Goal: Task Accomplishment & Management: Complete application form

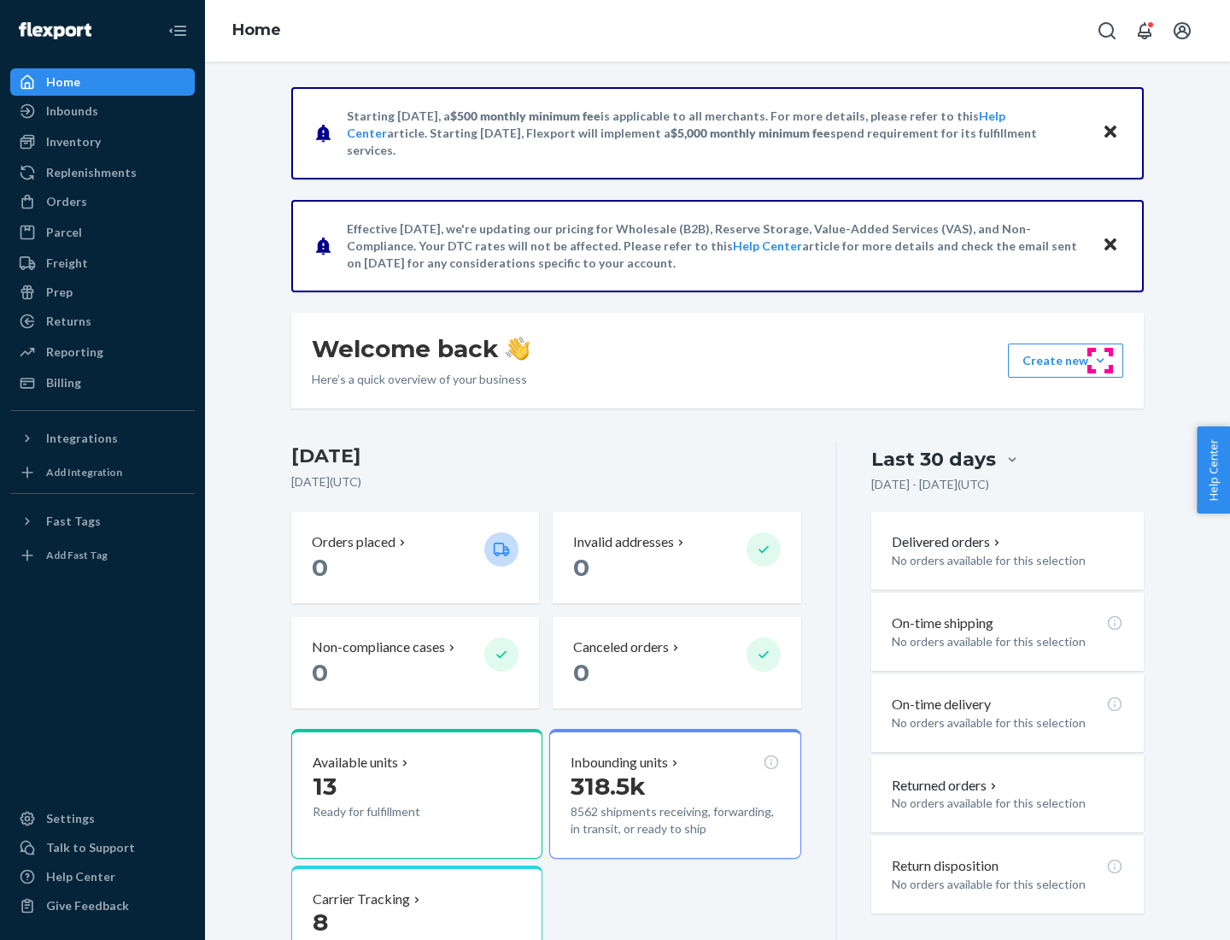
click at [1101, 361] on button "Create new Create new inbound Create new order Create new product" at bounding box center [1065, 360] width 115 height 34
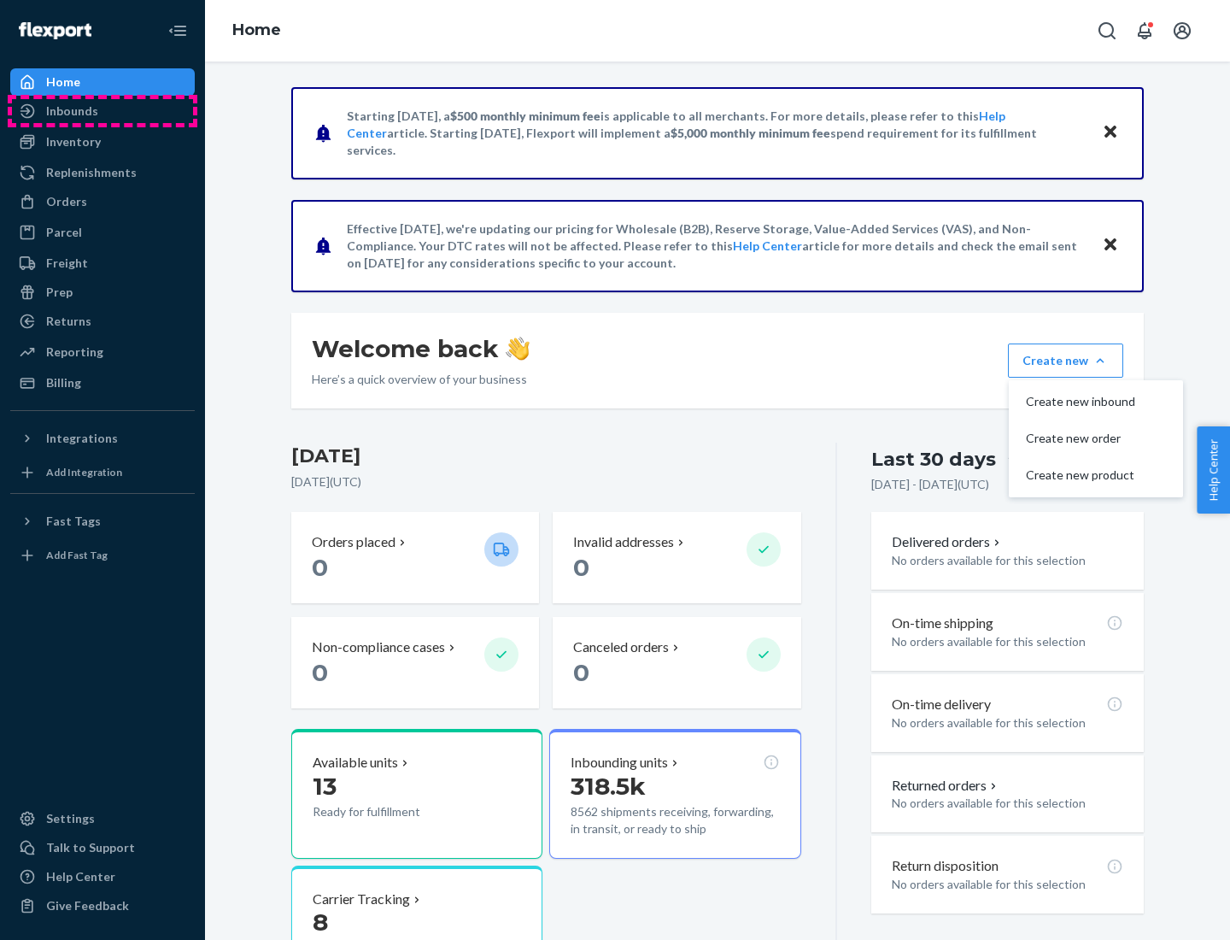
click at [103, 111] on div "Inbounds" at bounding box center [102, 111] width 181 height 24
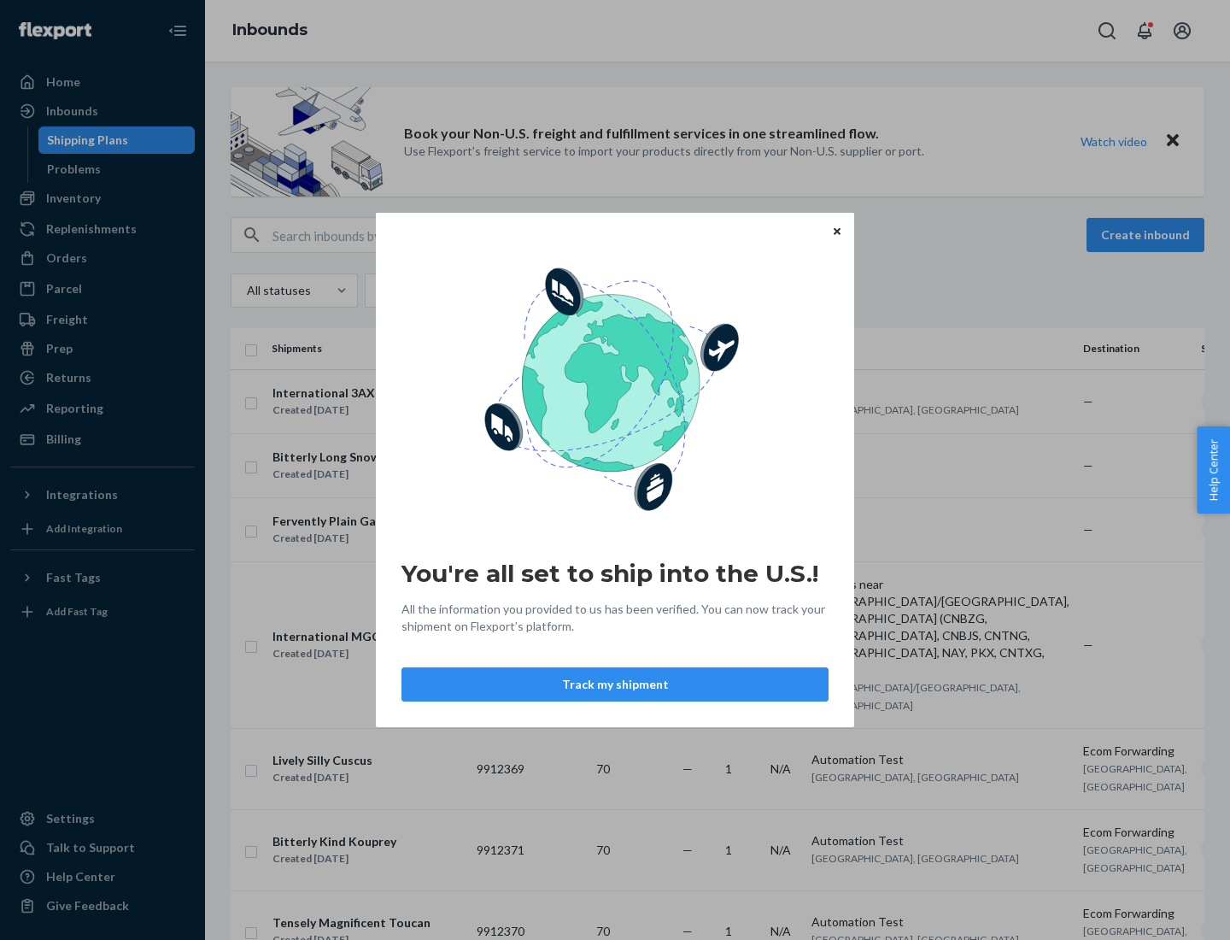
click at [103, 198] on div "You're all set to ship into the U.S.! All the information you provided to us ha…" at bounding box center [615, 470] width 1230 height 940
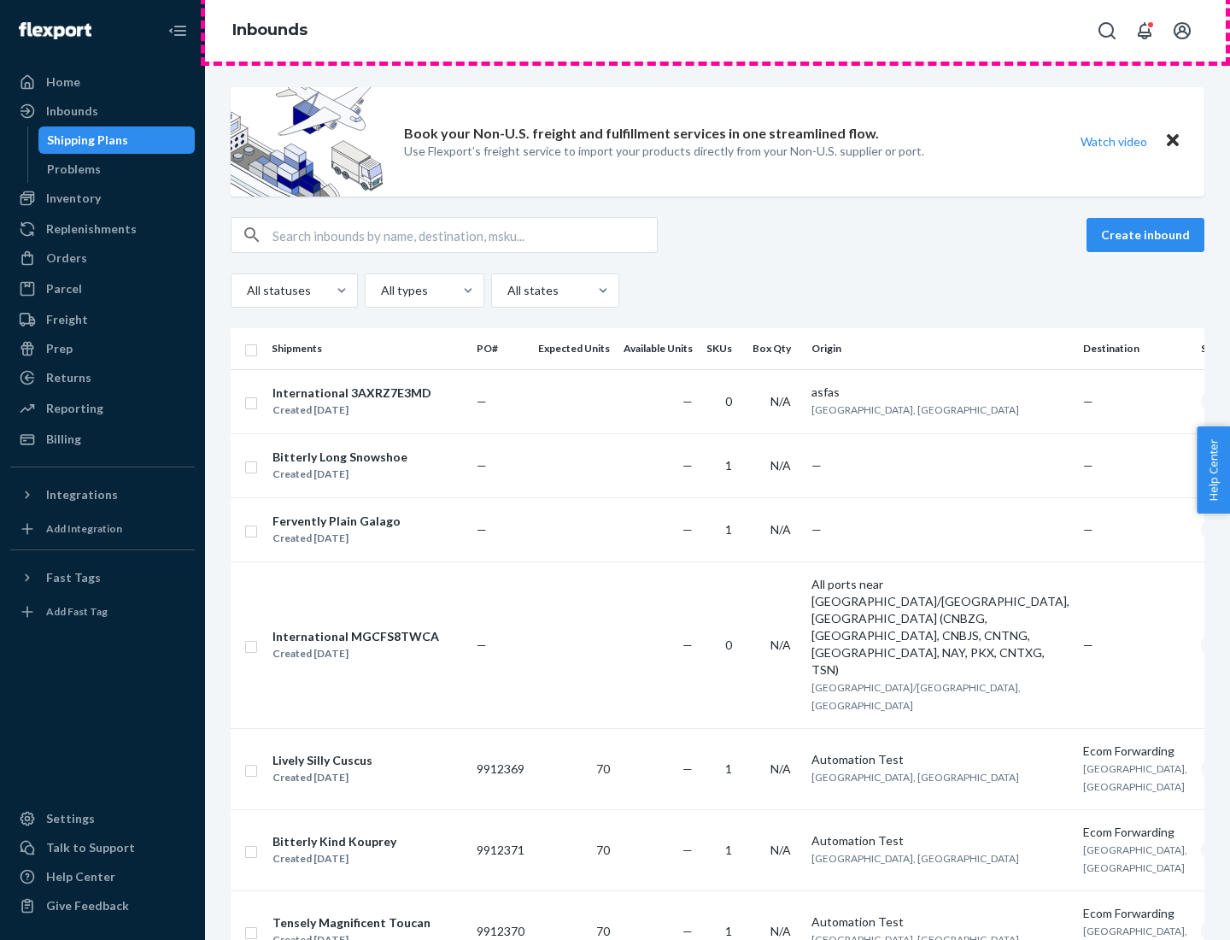
click at [718, 31] on div "Inbounds" at bounding box center [717, 31] width 1025 height 62
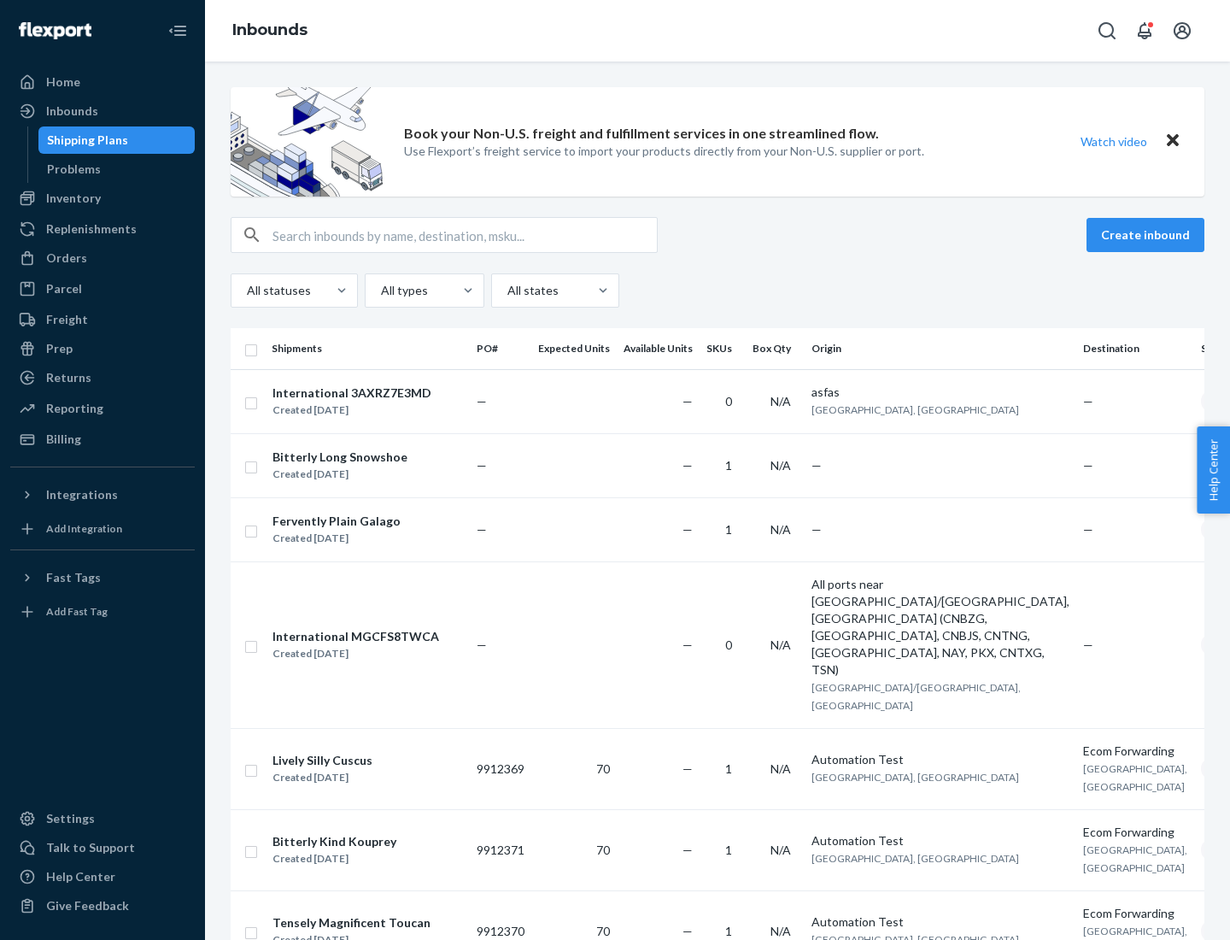
click at [718, 31] on div "Inbounds" at bounding box center [717, 31] width 1025 height 62
click at [718, 291] on div "All statuses All types All states" at bounding box center [718, 290] width 974 height 34
click at [85, 140] on div "Shipping Plans" at bounding box center [87, 140] width 81 height 17
click at [1148, 235] on button "Create inbound" at bounding box center [1146, 235] width 118 height 34
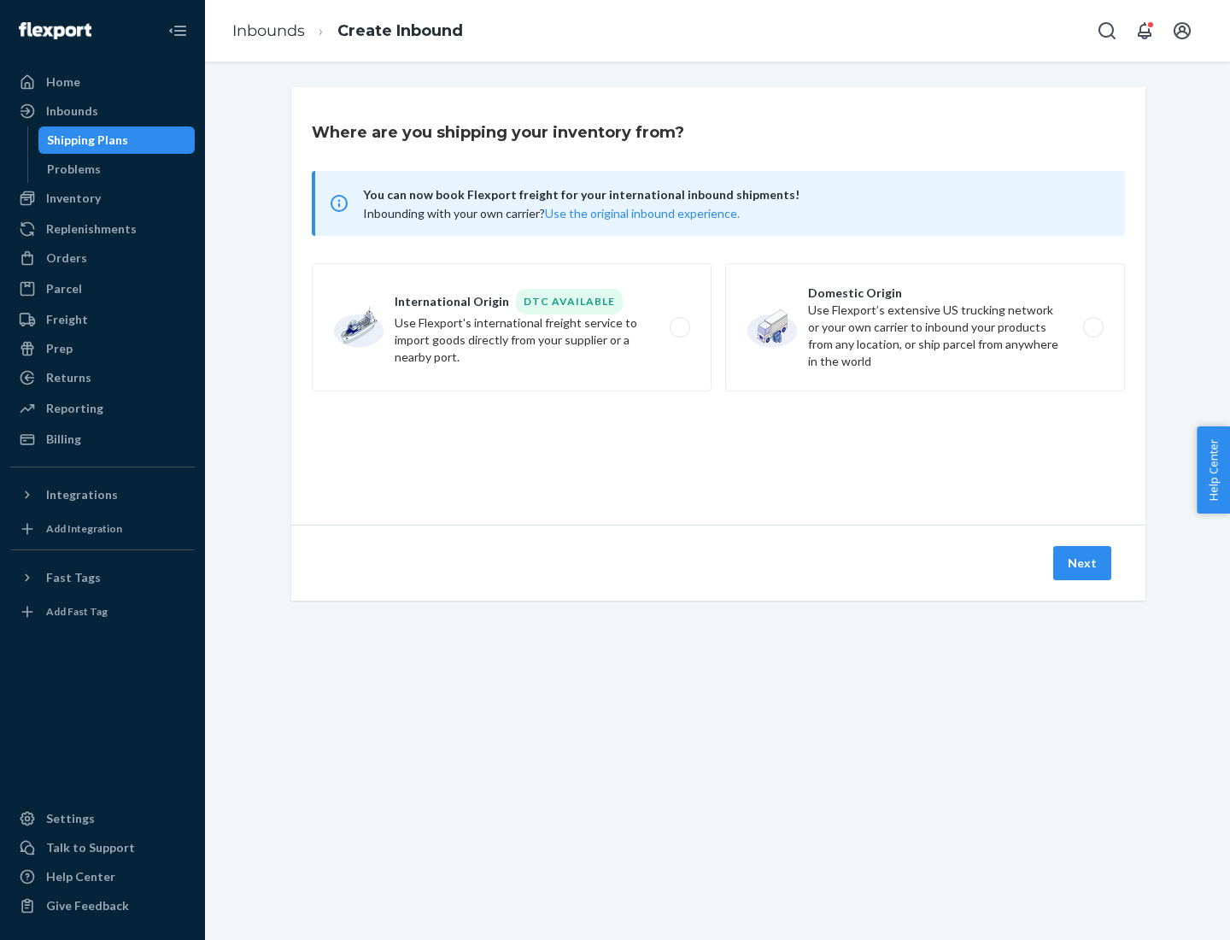
click at [512, 327] on label "International Origin DTC Available Use Flexport's international freight service…" at bounding box center [512, 327] width 400 height 128
click at [679, 327] on input "International Origin DTC Available Use Flexport's international freight service…" at bounding box center [684, 327] width 11 height 11
radio input "true"
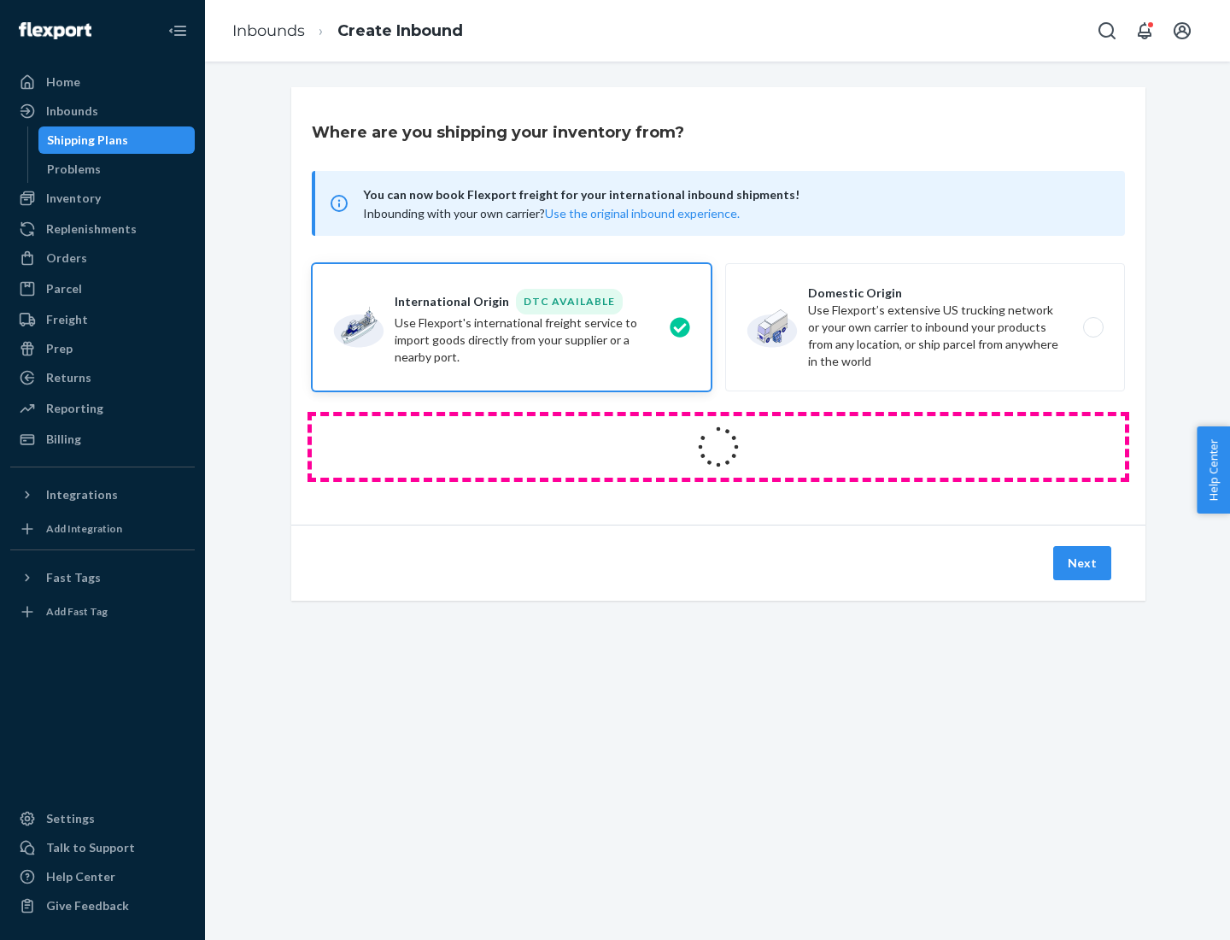
click at [719, 447] on icon at bounding box center [718, 446] width 53 height 53
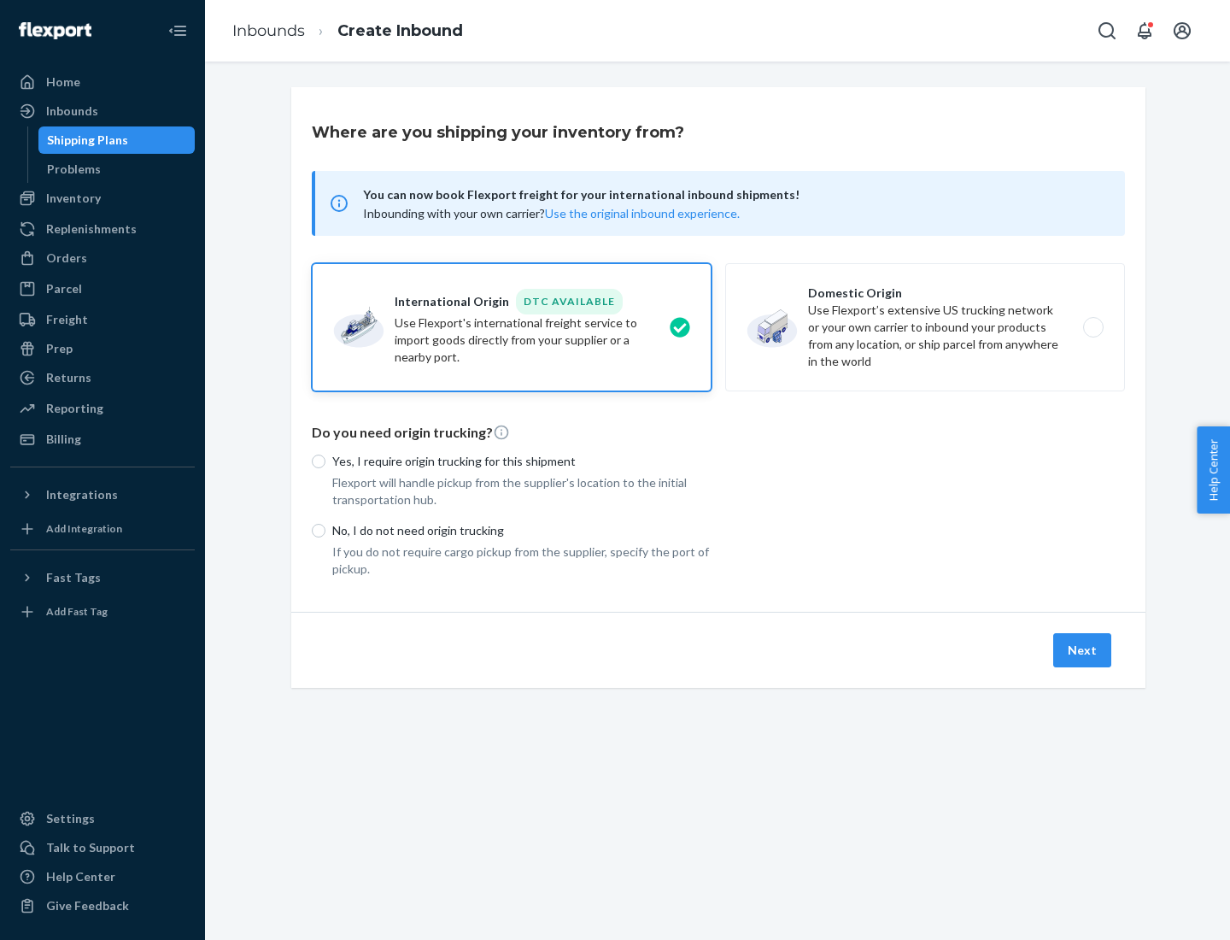
click at [522, 461] on p "Yes, I require origin trucking for this shipment" at bounding box center [521, 461] width 379 height 17
click at [326, 461] on input "Yes, I require origin trucking for this shipment" at bounding box center [319, 462] width 14 height 14
radio input "true"
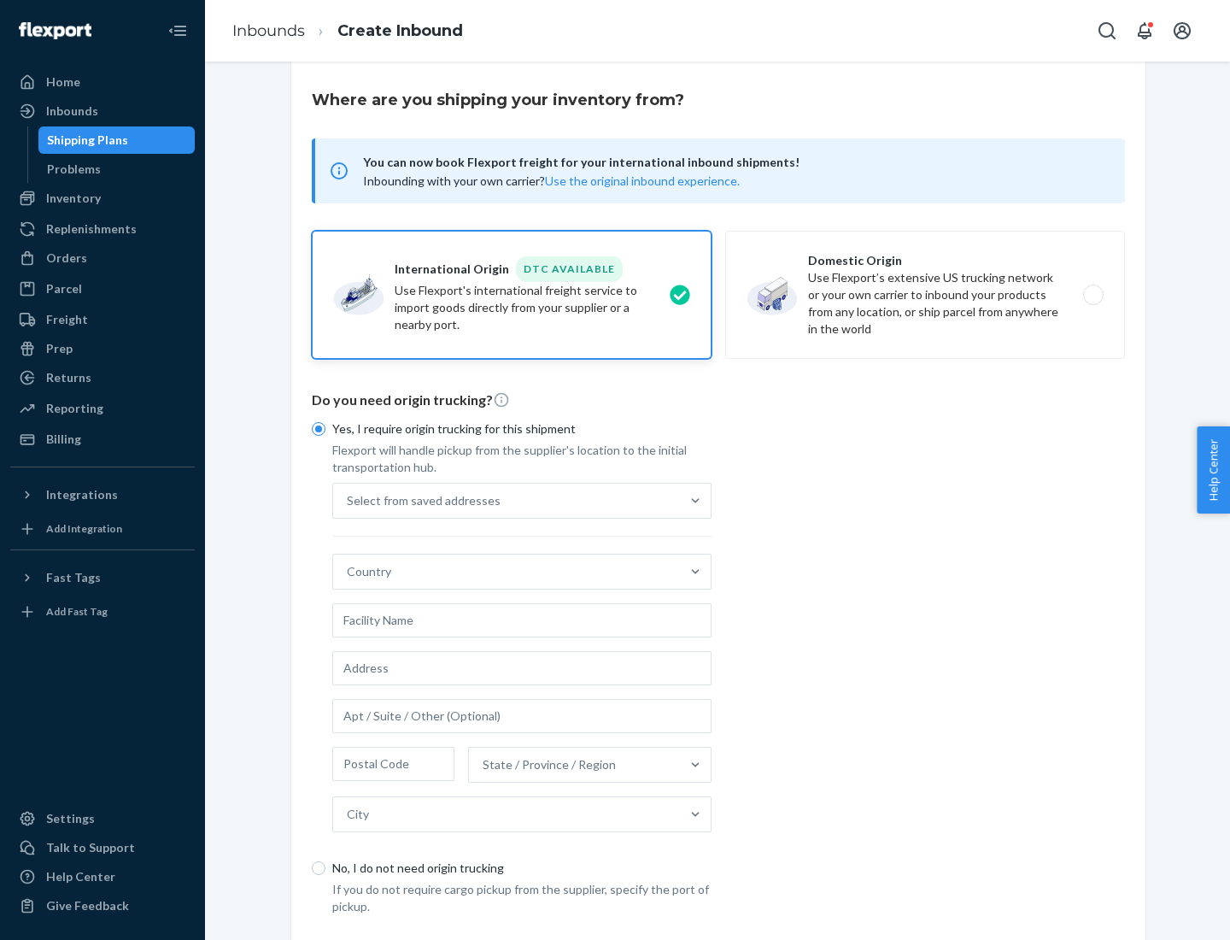
click at [507, 500] on div "Select from saved addresses" at bounding box center [506, 501] width 347 height 34
click at [349, 500] on input "Select from saved addresses" at bounding box center [348, 500] width 2 height 17
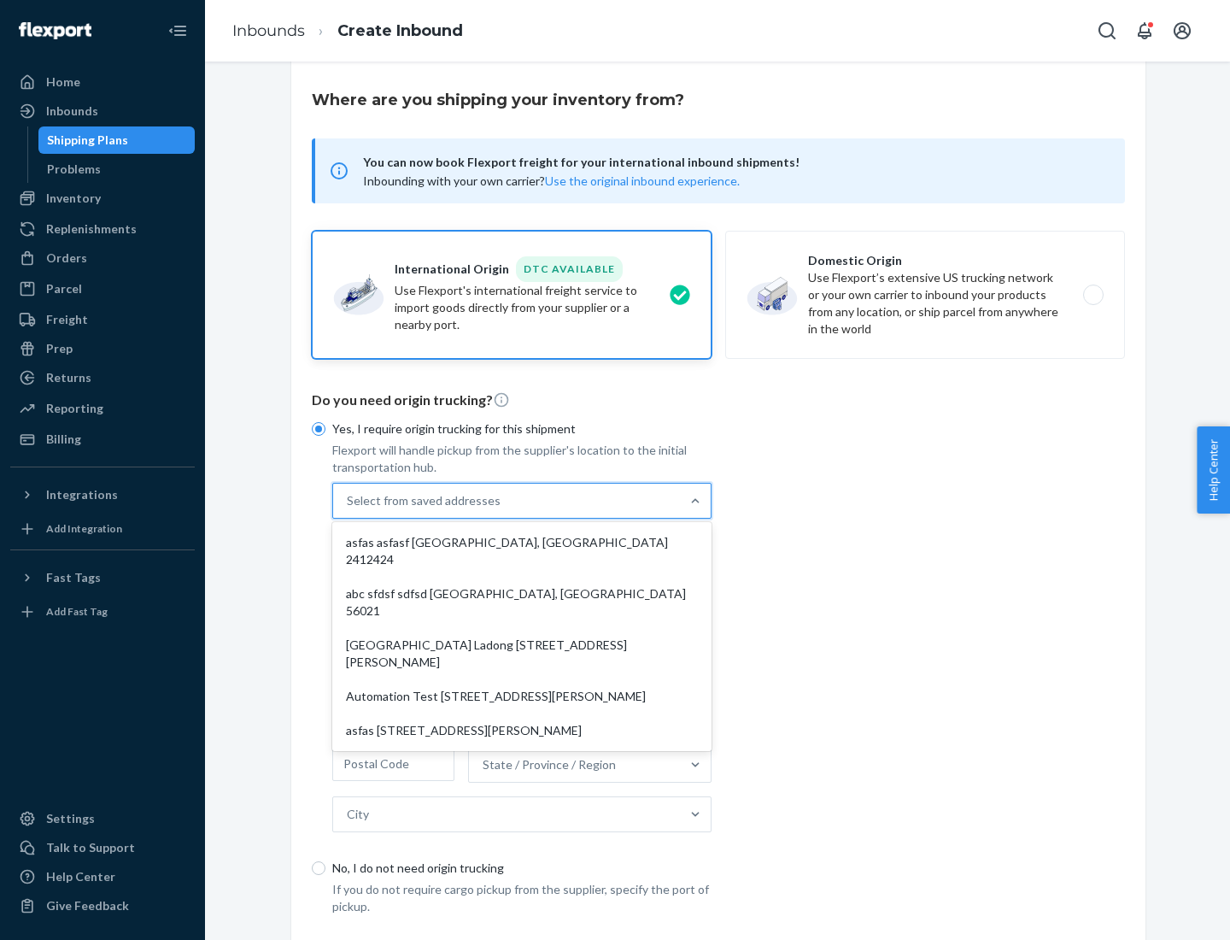
scroll to position [74, 0]
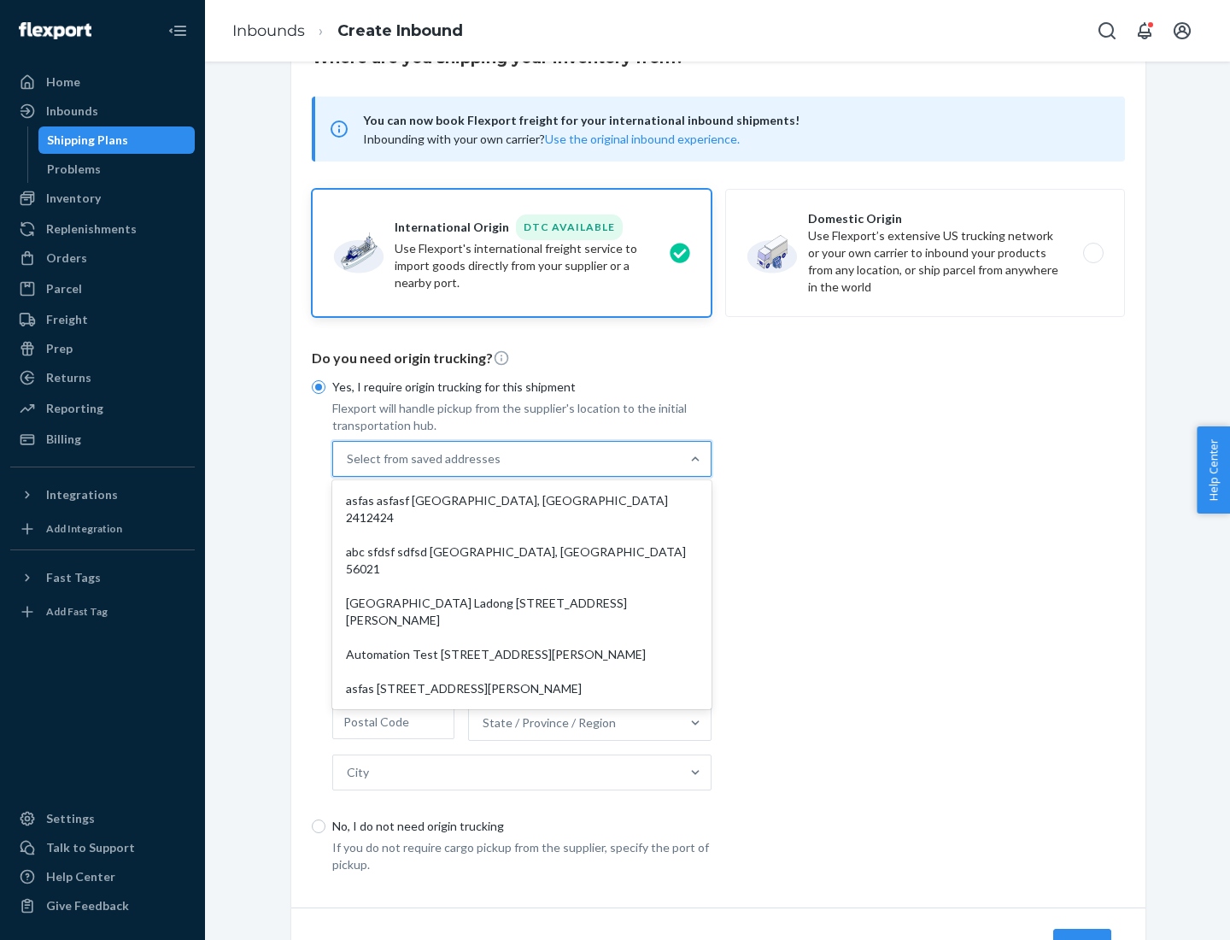
click at [522, 500] on div "asfas asfasf [GEOGRAPHIC_DATA], [GEOGRAPHIC_DATA] 2412424" at bounding box center [522, 509] width 373 height 51
click at [349, 467] on input "option asfas asfasf [GEOGRAPHIC_DATA], [GEOGRAPHIC_DATA] 2412424 focused, 1 of …" at bounding box center [348, 458] width 2 height 17
type input "asfas"
type input "asfasf"
type input "2412424"
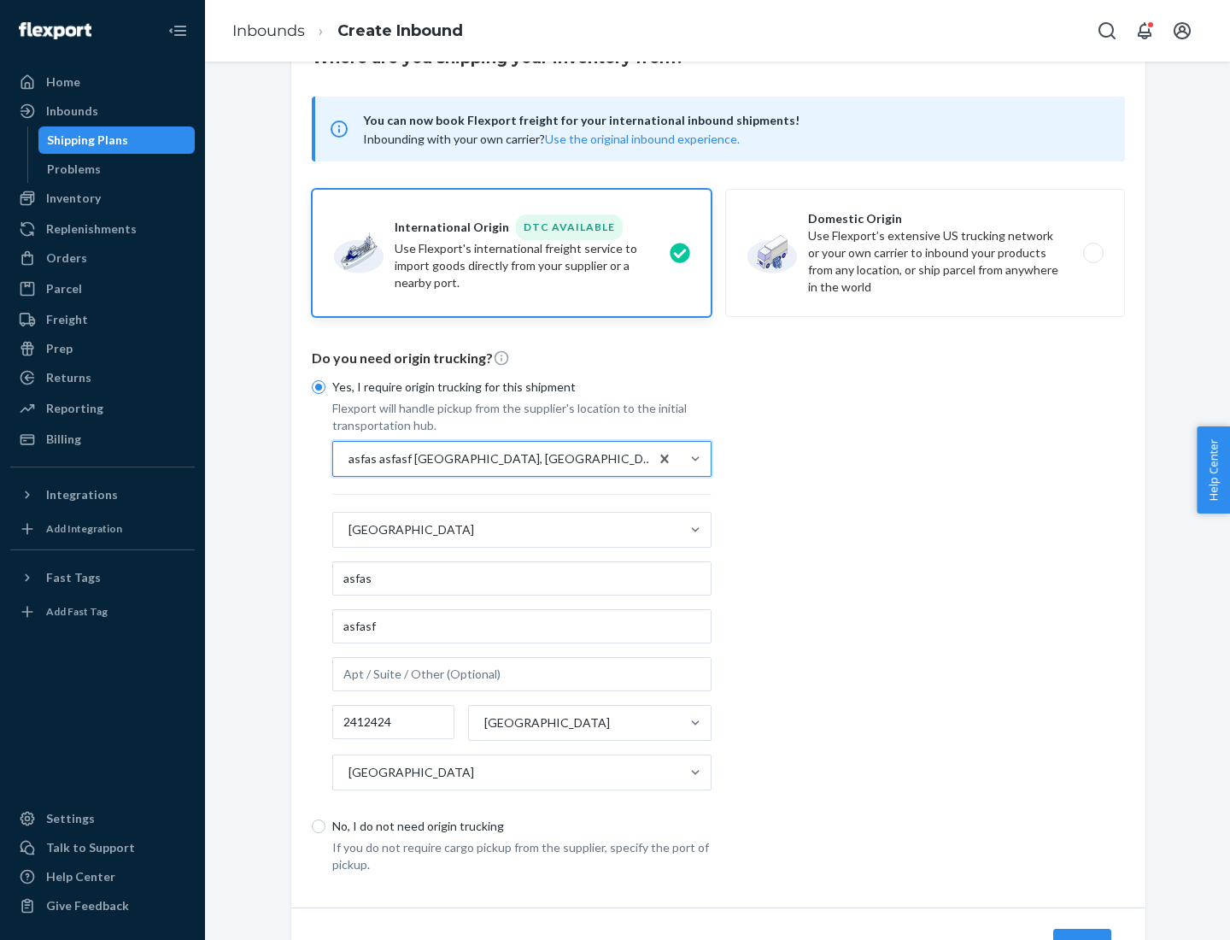
scroll to position [159, 0]
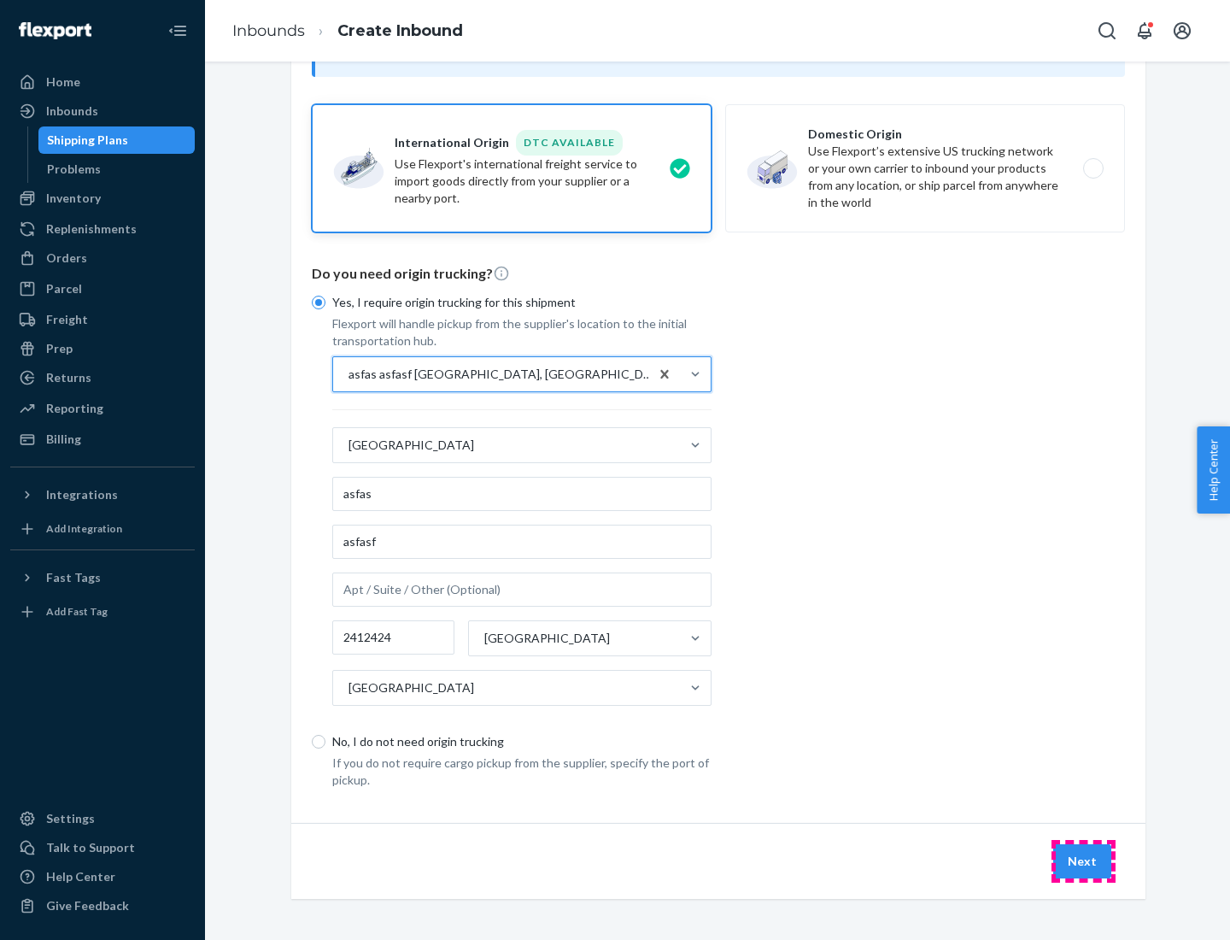
click at [1083, 860] on button "Next" at bounding box center [1083, 861] width 58 height 34
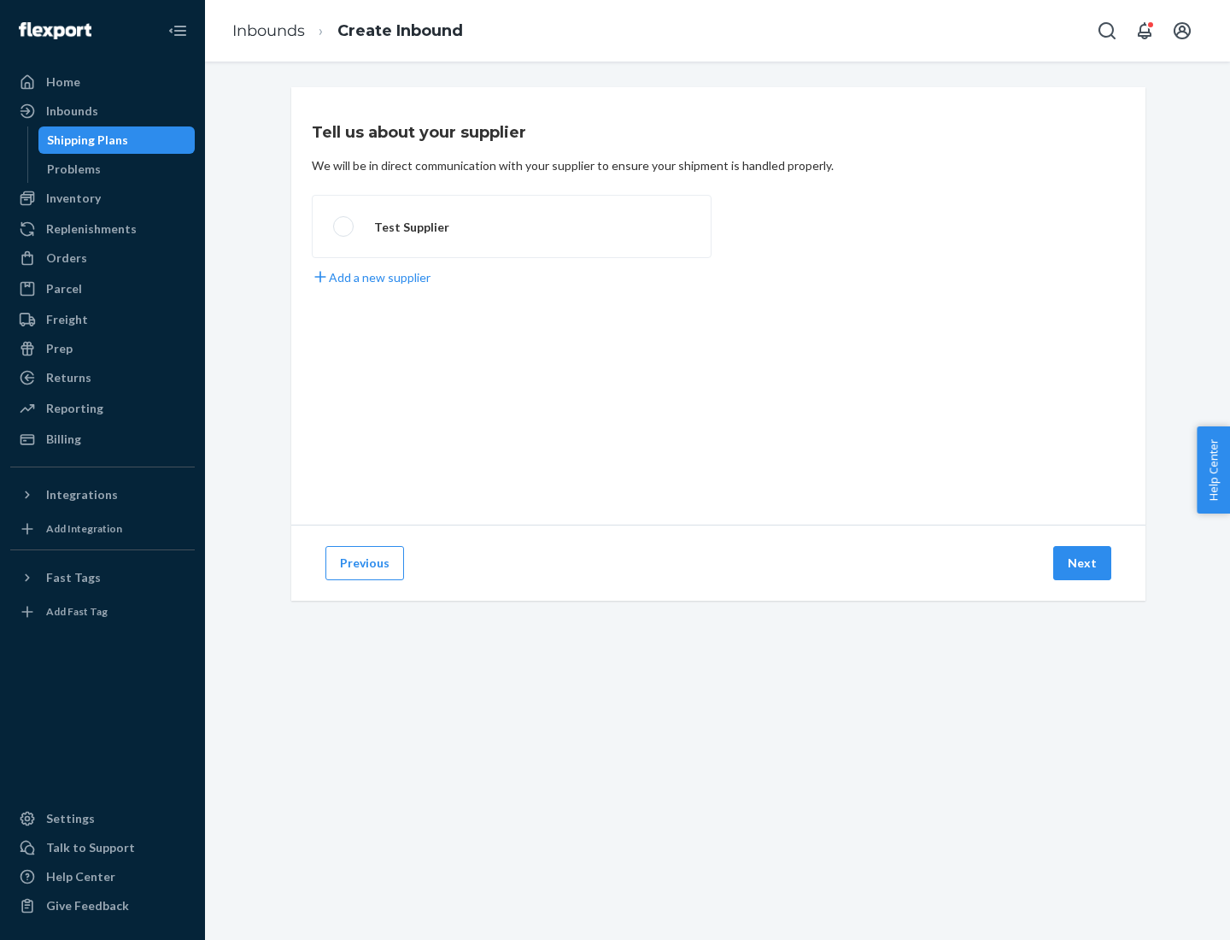
click at [512, 226] on label "Test Supplier" at bounding box center [512, 226] width 400 height 63
click at [344, 226] on input "Test Supplier" at bounding box center [338, 226] width 11 height 11
radio input "true"
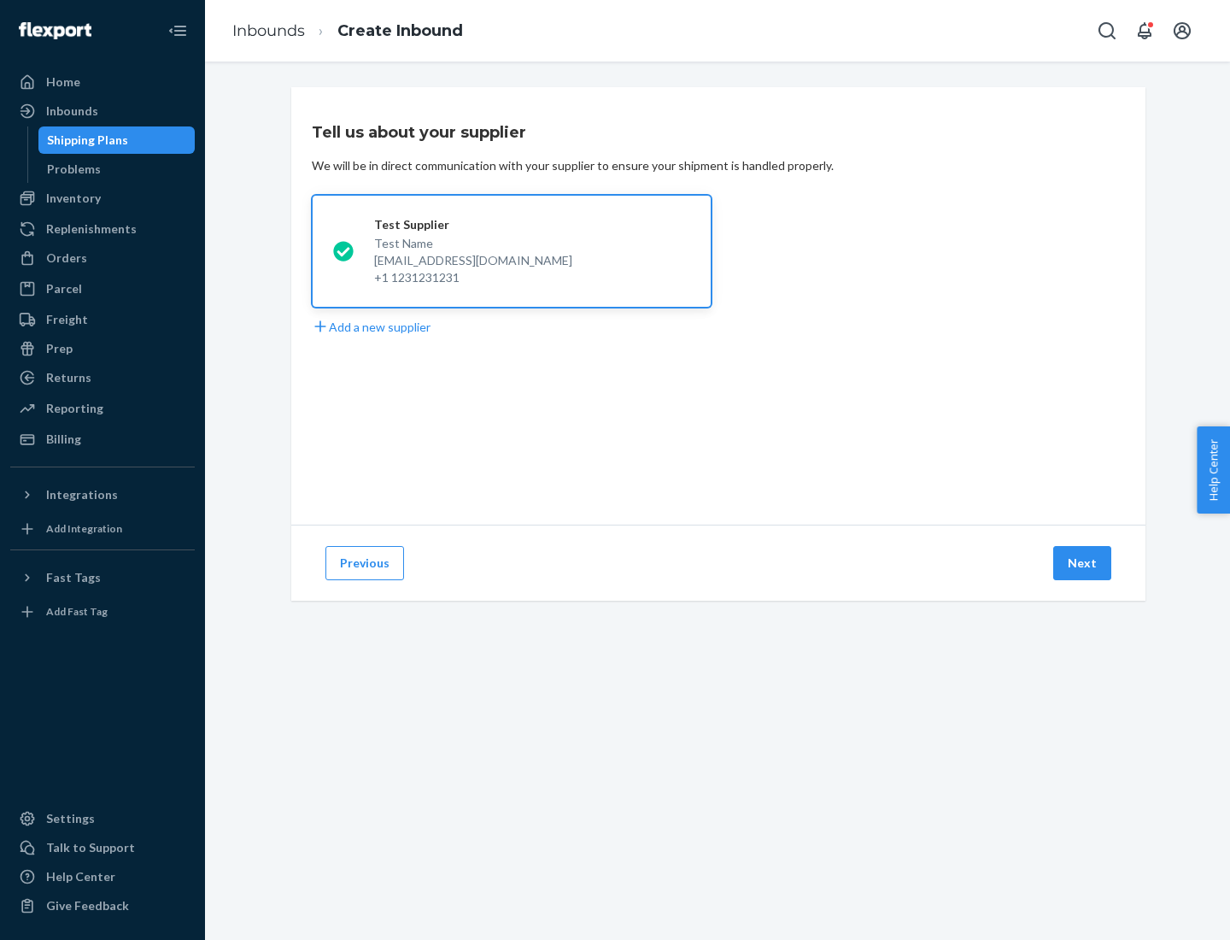
click at [1083, 563] on button "Next" at bounding box center [1083, 563] width 58 height 34
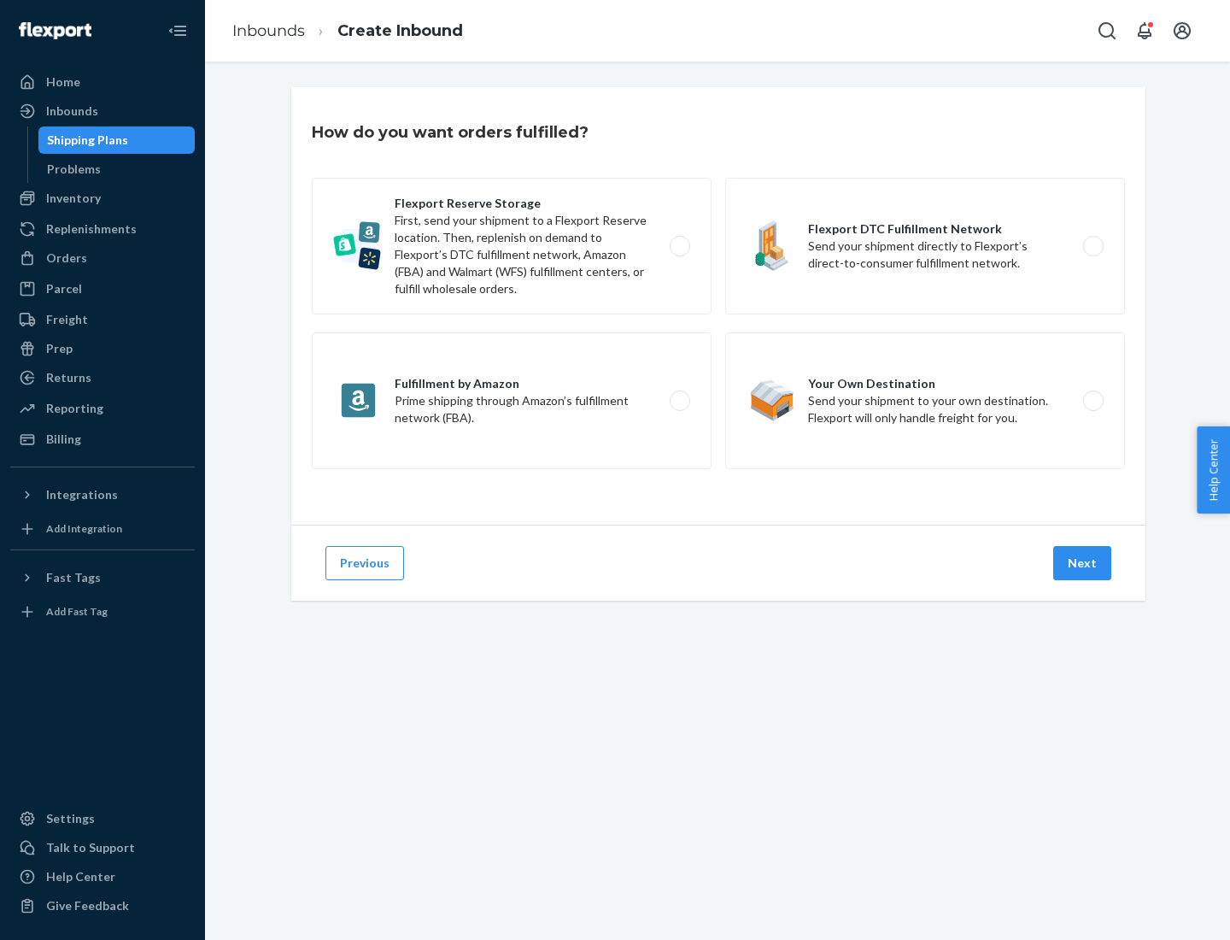
click at [512, 401] on label "Fulfillment by Amazon Prime shipping through Amazon’s fulfillment network (FBA)." at bounding box center [512, 400] width 400 height 137
click at [679, 401] on input "Fulfillment by Amazon Prime shipping through Amazon’s fulfillment network (FBA)." at bounding box center [684, 401] width 11 height 11
radio input "true"
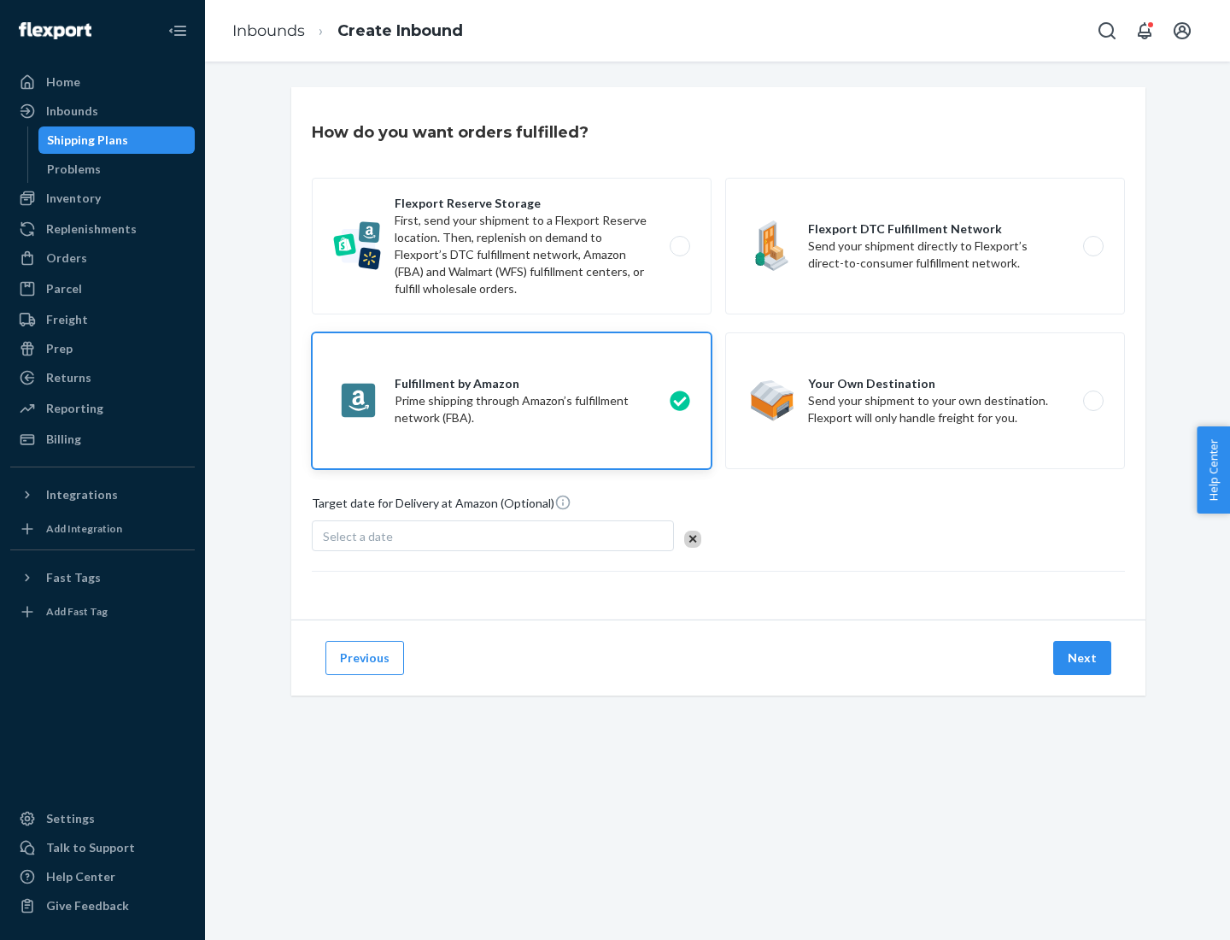
click at [1083, 658] on button "Next" at bounding box center [1083, 658] width 58 height 34
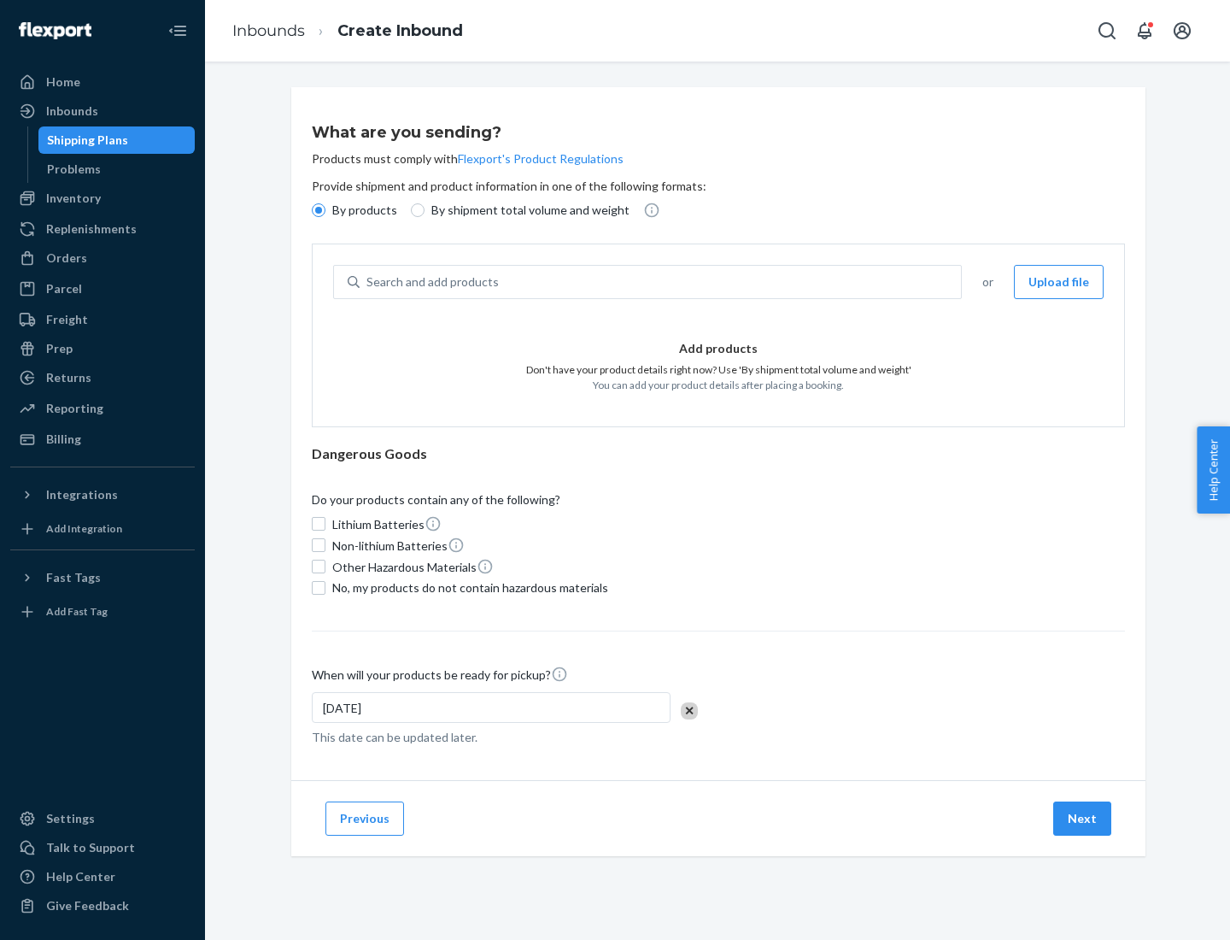
click at [525, 210] on p "By shipment total volume and weight" at bounding box center [531, 210] width 198 height 17
click at [425, 210] on input "By shipment total volume and weight" at bounding box center [418, 210] width 14 height 14
radio input "true"
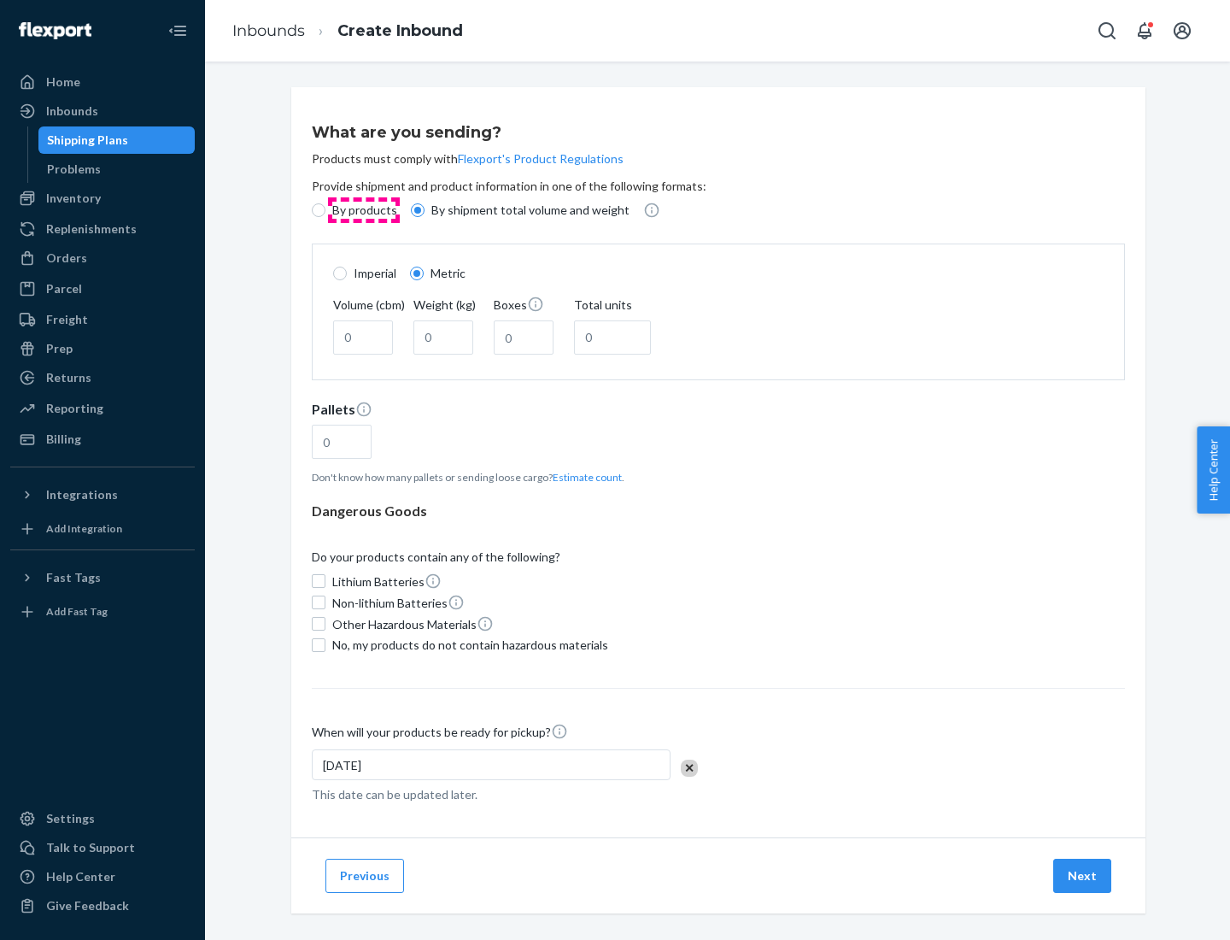
click at [363, 210] on p "By products" at bounding box center [364, 210] width 65 height 17
click at [326, 210] on input "By products" at bounding box center [319, 210] width 14 height 14
radio input "true"
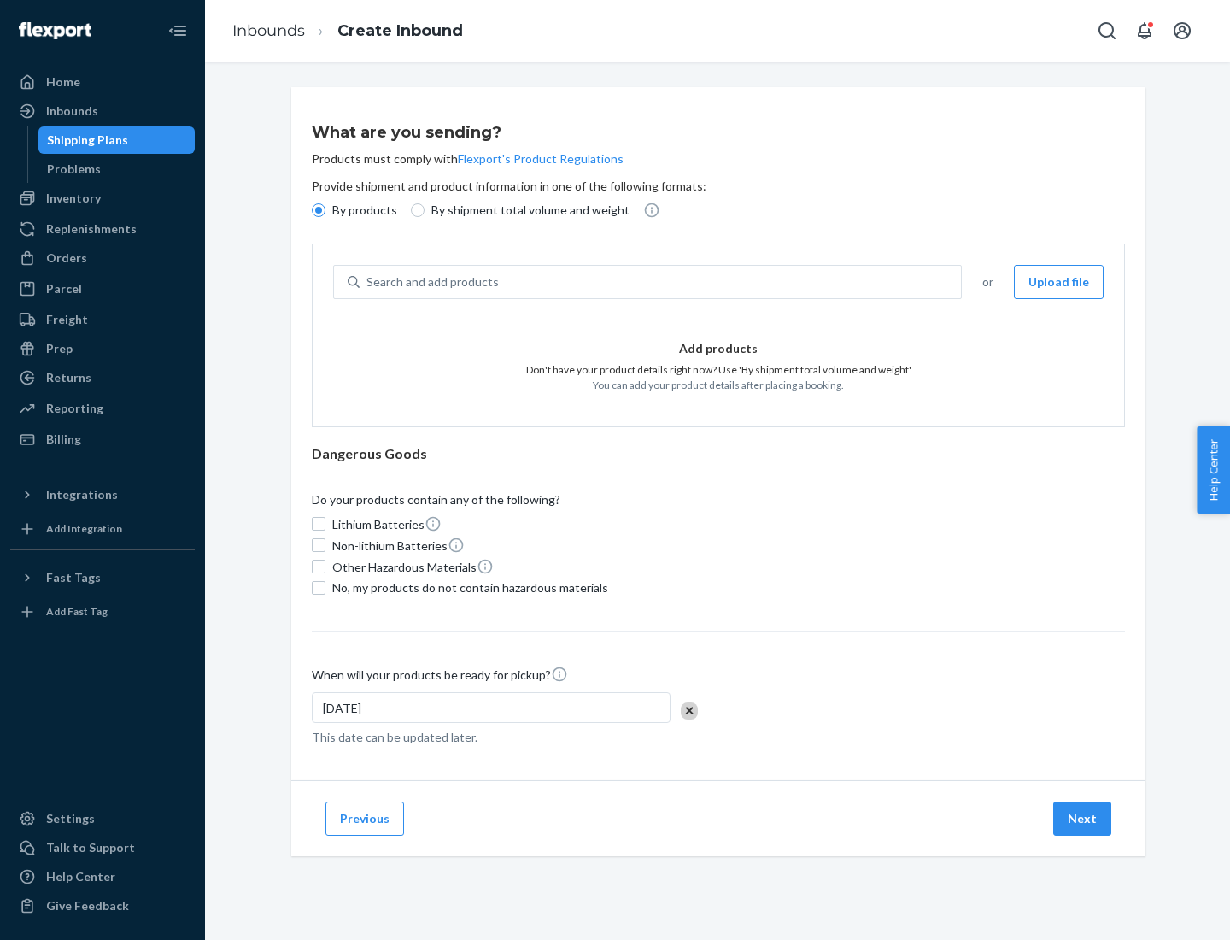
click at [661, 282] on div "Search and add products" at bounding box center [661, 282] width 602 height 31
click at [368, 282] on input "Search and add products" at bounding box center [368, 281] width 2 height 17
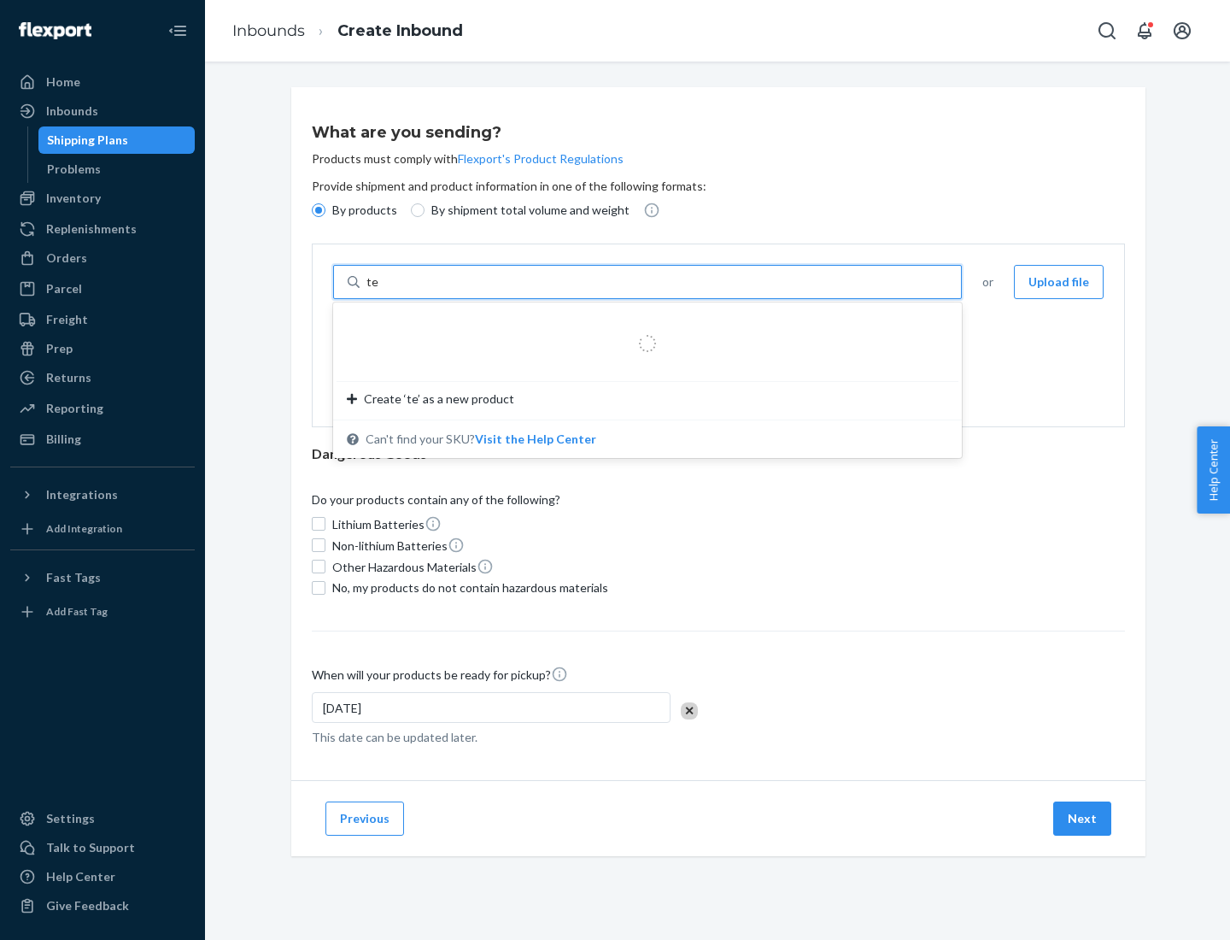
type input "test"
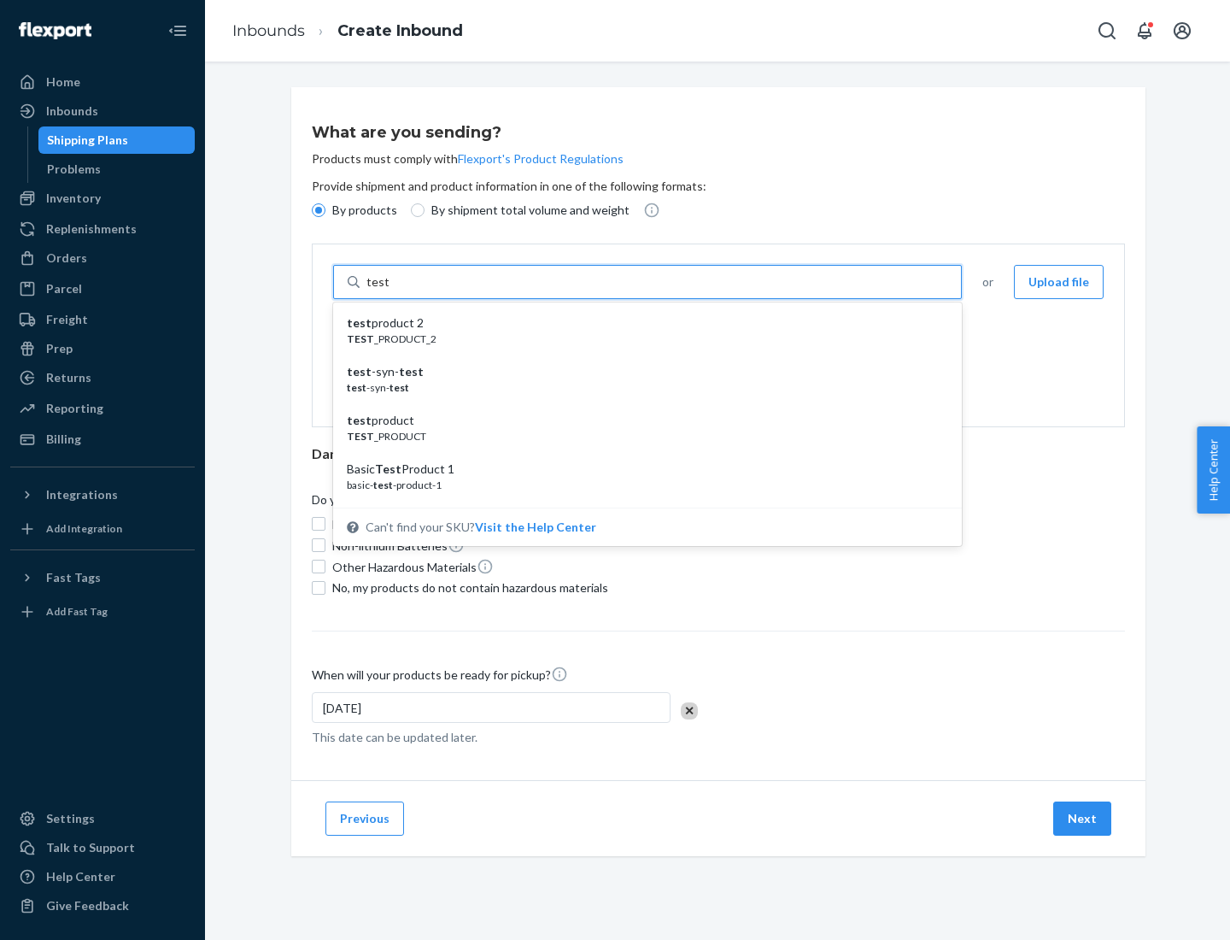
click at [642, 323] on div "test product 2" at bounding box center [641, 322] width 588 height 17
click at [389, 291] on input "test" at bounding box center [378, 281] width 22 height 17
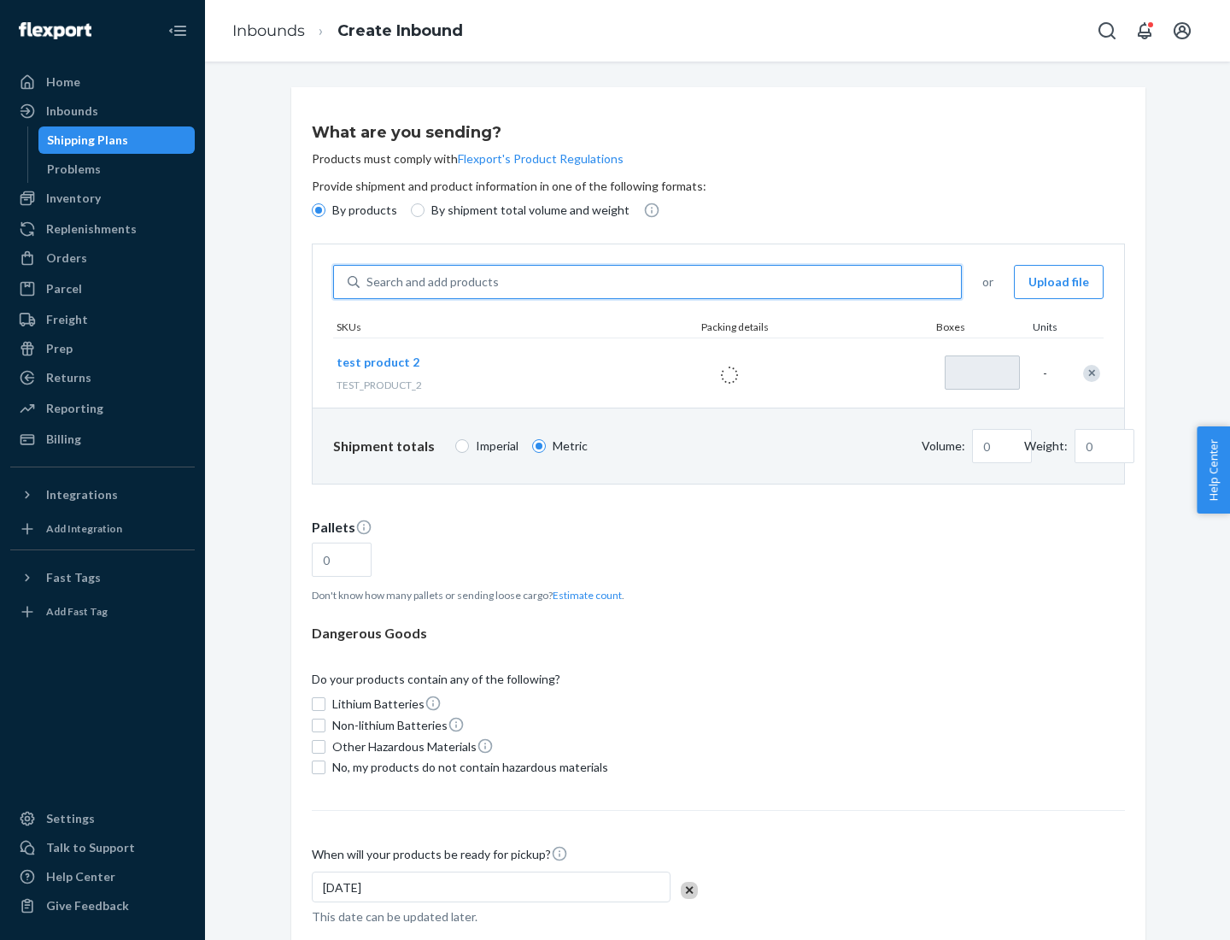
type input "1"
type input "0.02"
type input "22.23"
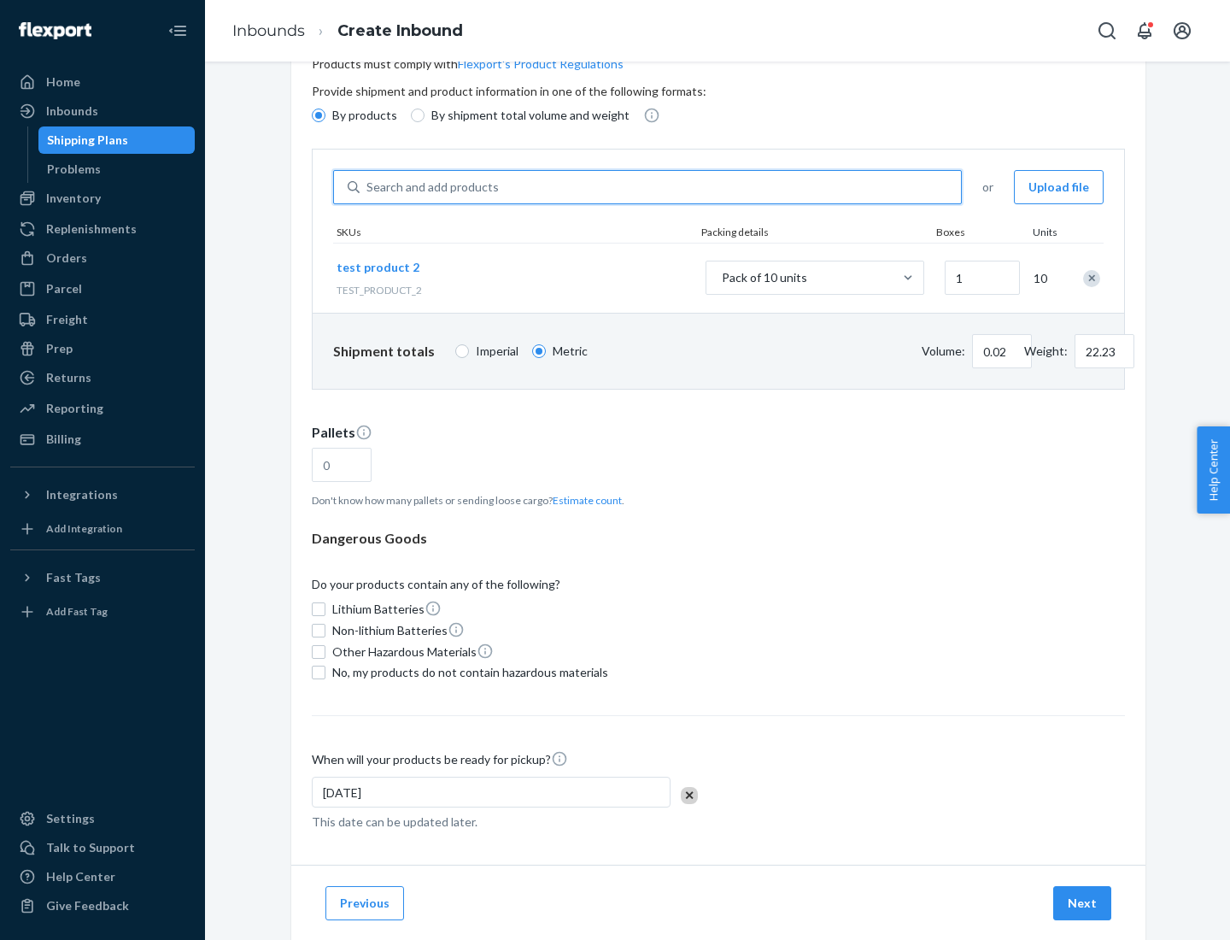
click at [584, 500] on button "Estimate count" at bounding box center [587, 500] width 69 height 15
type input "1"
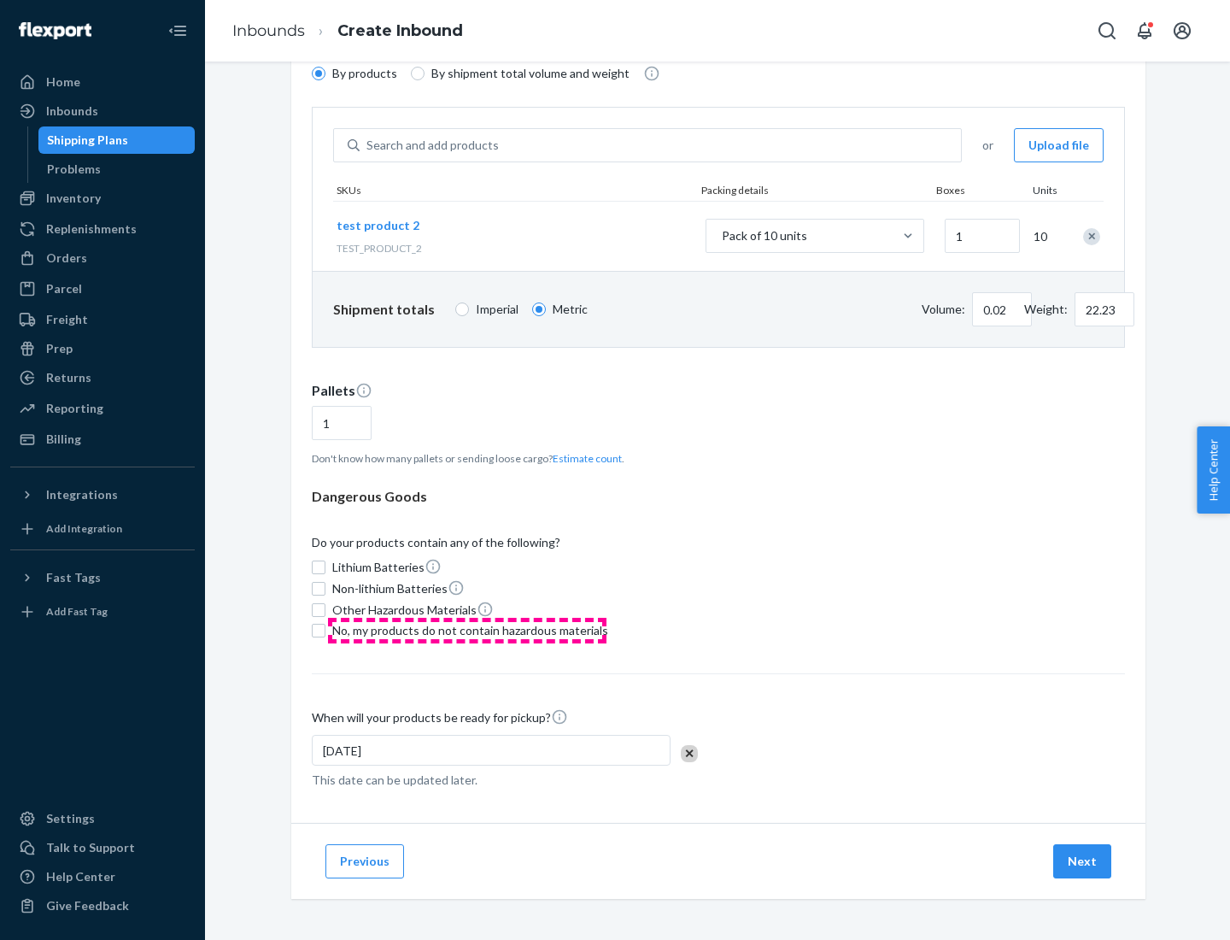
click at [467, 631] on span "No, my products do not contain hazardous materials" at bounding box center [470, 630] width 276 height 17
click at [326, 631] on input "No, my products do not contain hazardous materials" at bounding box center [319, 631] width 14 height 14
checkbox input "true"
click at [1083, 861] on button "Next" at bounding box center [1083, 861] width 58 height 34
